Goal: Navigation & Orientation: Find specific page/section

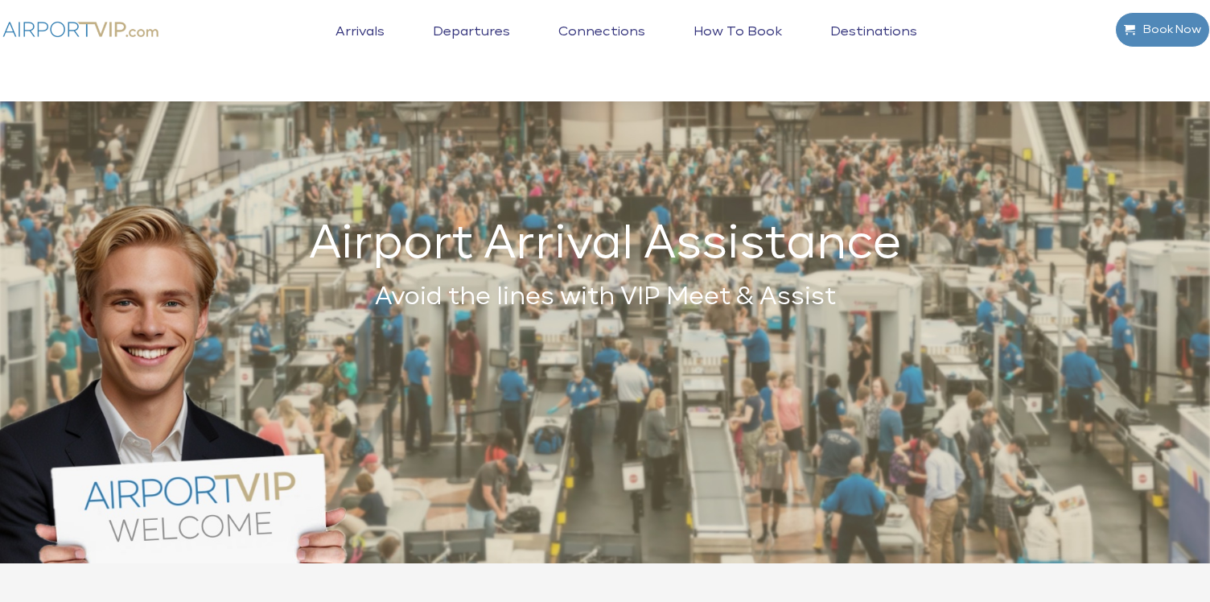
click at [727, 21] on li "How to book" at bounding box center [737, 44] width 137 height 51
click at [729, 24] on link "How to book" at bounding box center [737, 44] width 97 height 40
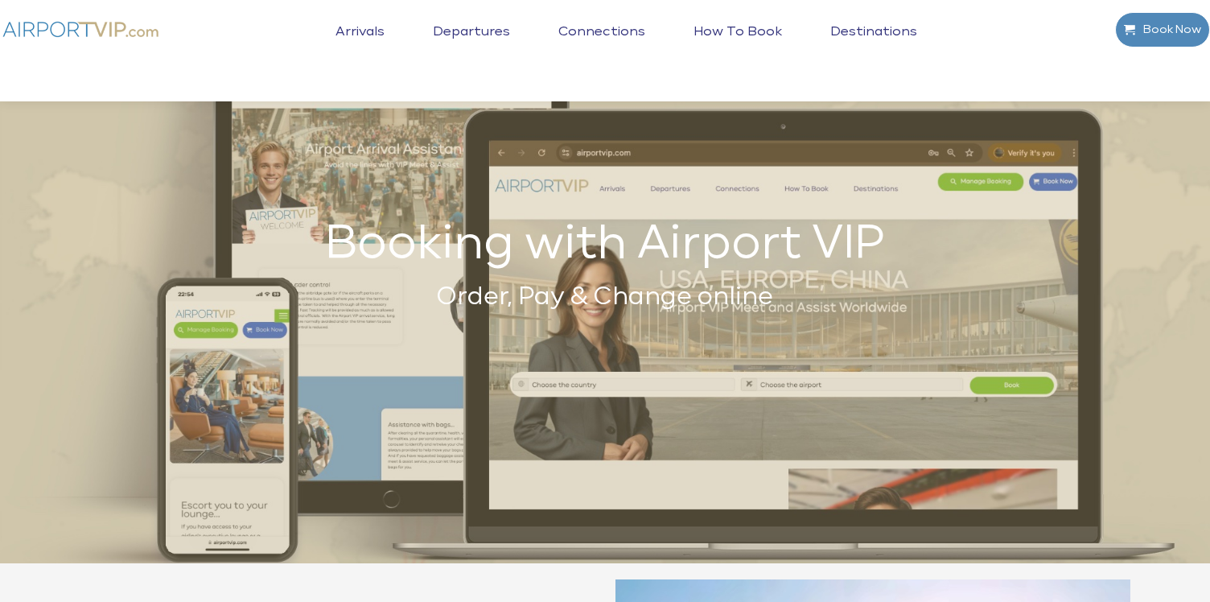
click at [376, 29] on link "Arrivals" at bounding box center [359, 44] width 57 height 40
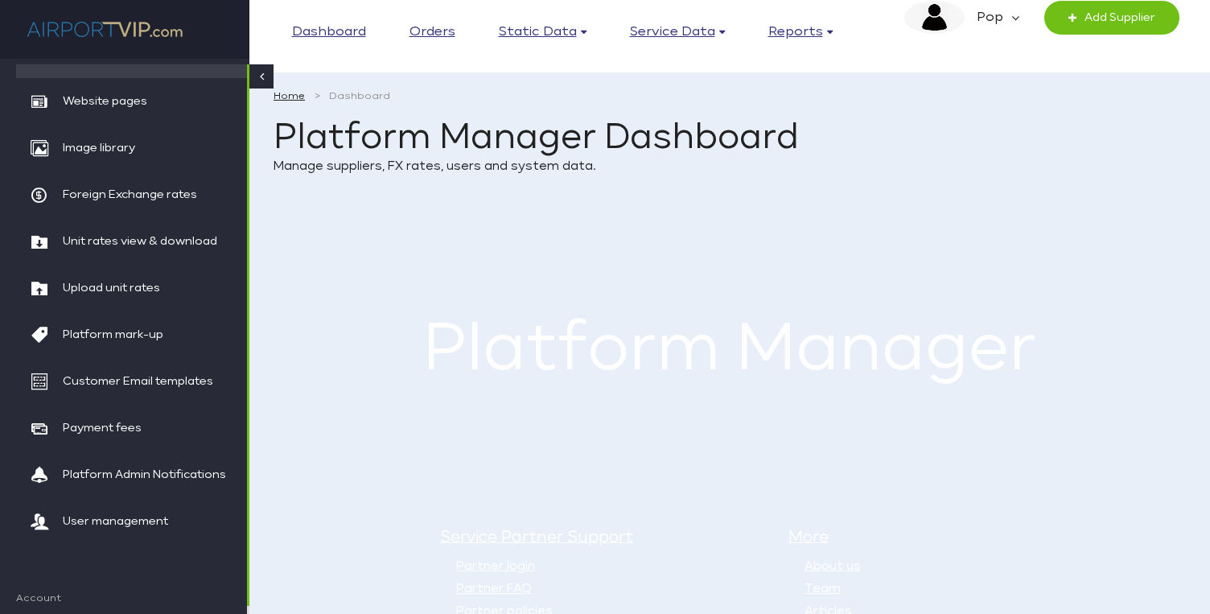
click at [483, 150] on h1 "Platform Manager Dashboard" at bounding box center [729, 139] width 912 height 36
